Goal: Information Seeking & Learning: Learn about a topic

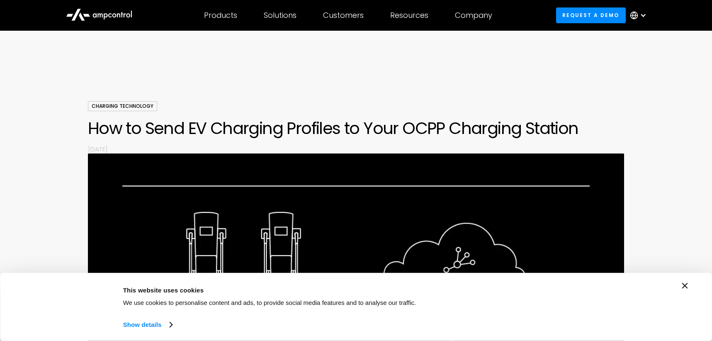
click at [684, 287] on icon "Close banner" at bounding box center [685, 286] width 6 height 6
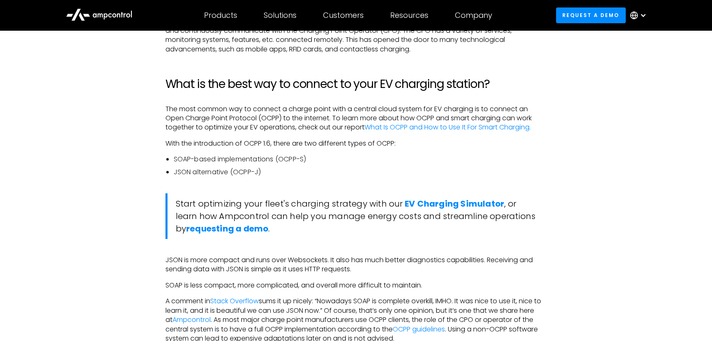
scroll to position [622, 0]
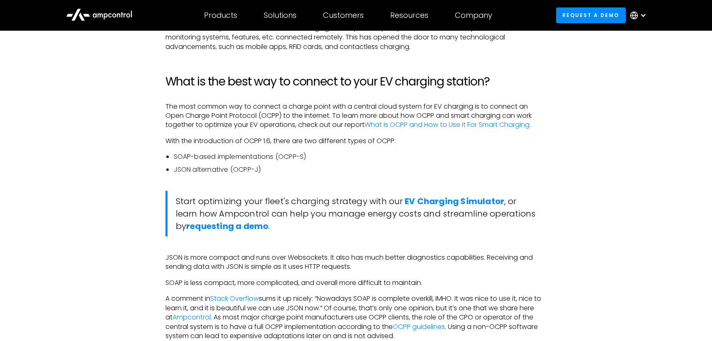
click at [274, 107] on p "The most common way to connect a charge point with a central cloud system for E…" at bounding box center [355, 116] width 381 height 28
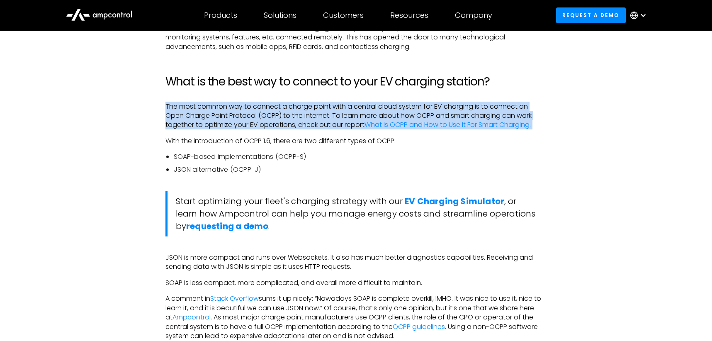
click at [274, 107] on p "The most common way to connect a charge point with a central cloud system for E…" at bounding box center [355, 116] width 381 height 28
click at [305, 115] on p "The most common way to connect a charge point with a central cloud system for E…" at bounding box center [355, 116] width 381 height 28
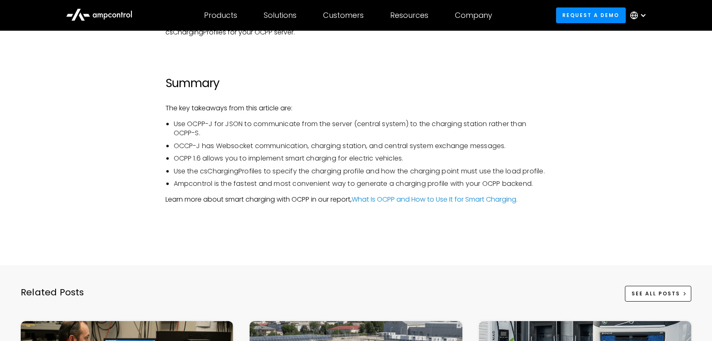
scroll to position [2694, 0]
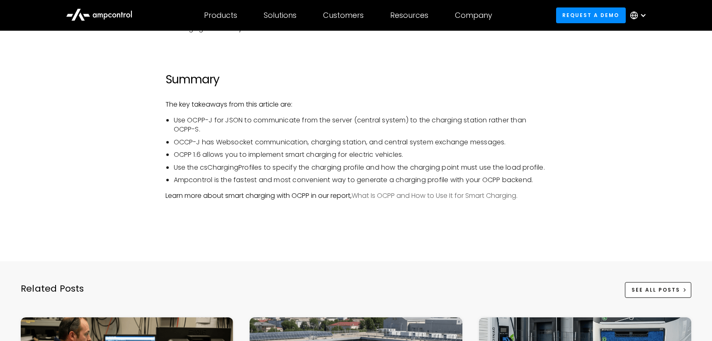
click at [427, 200] on link "What Is OCPP and How to Use It for Smart Charging." at bounding box center [434, 196] width 166 height 10
